Goal: Task Accomplishment & Management: Use online tool/utility

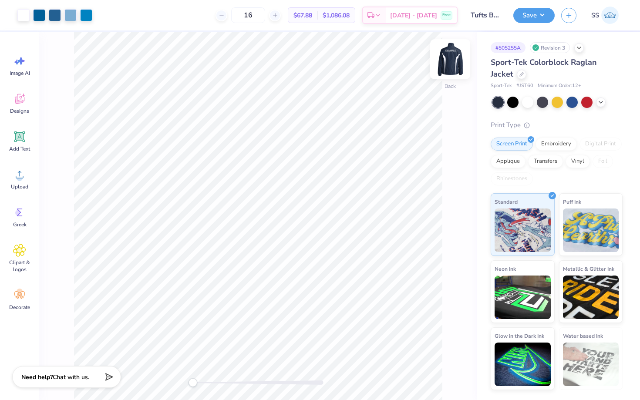
click at [446, 64] on img at bounding box center [450, 59] width 35 height 35
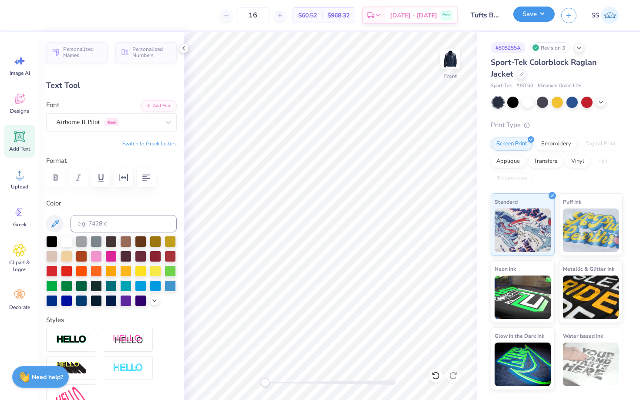
click at [533, 17] on button "Save" at bounding box center [533, 14] width 41 height 15
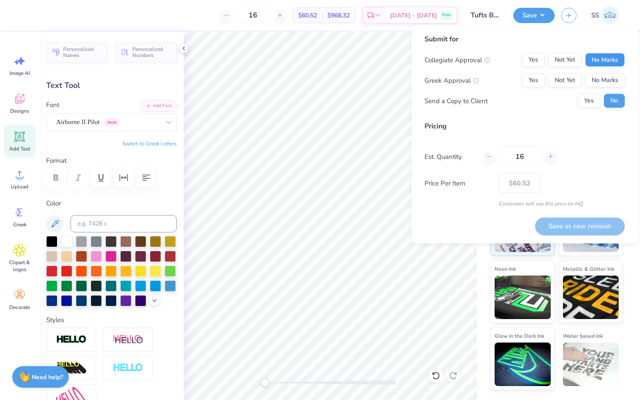
click at [603, 64] on button "No Marks" at bounding box center [605, 60] width 40 height 14
click at [603, 78] on button "No Marks" at bounding box center [605, 81] width 40 height 14
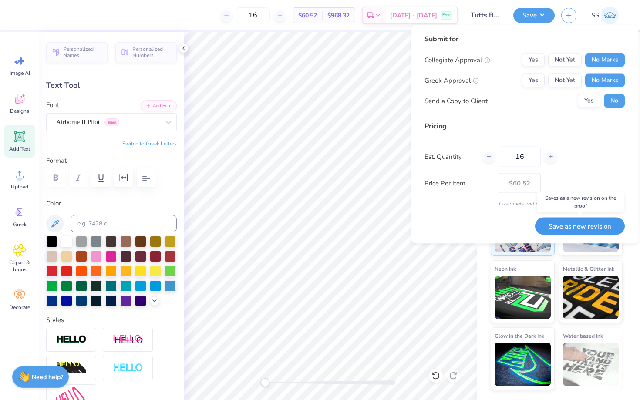
click at [578, 229] on button "Save as new revision" at bounding box center [580, 226] width 90 height 18
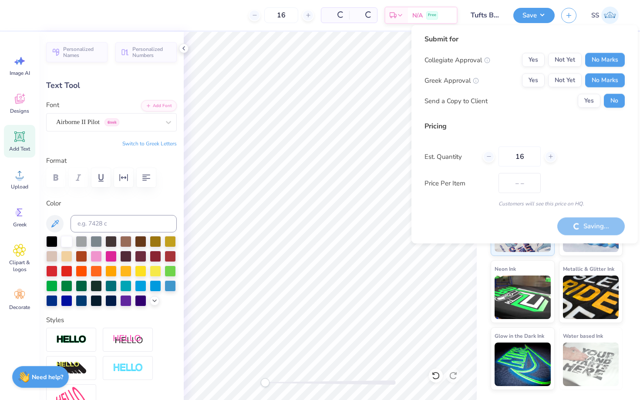
type input "$60.52"
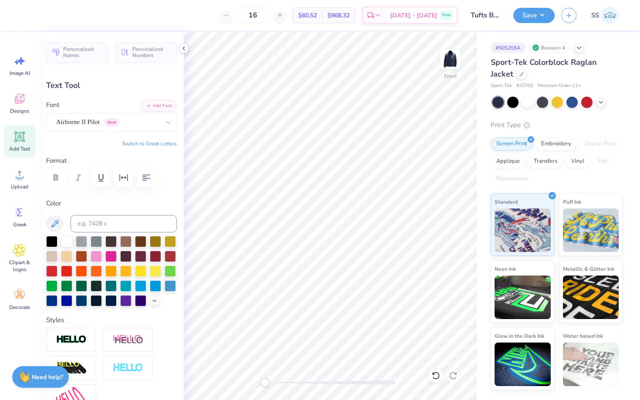
click at [524, 84] on span "# JST60" at bounding box center [524, 85] width 17 height 7
copy span "JST60"
click at [510, 61] on span "Sport-Tek Colorblock Raglan Jacket" at bounding box center [544, 68] width 106 height 22
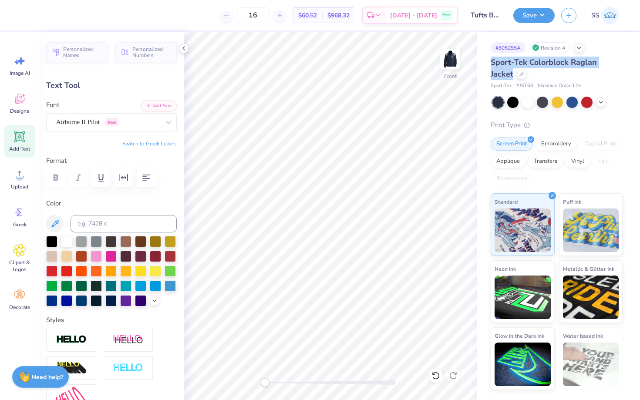
click at [510, 61] on span "Sport-Tek Colorblock Raglan Jacket" at bounding box center [544, 68] width 106 height 22
copy div "Sport-Tek Colorblock Raglan Jacket"
